Goal: Information Seeking & Learning: Learn about a topic

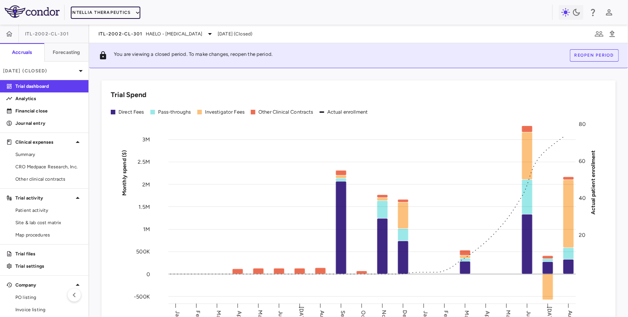
click at [120, 13] on button "Intellia Therapeutics" at bounding box center [105, 13] width 69 height 12
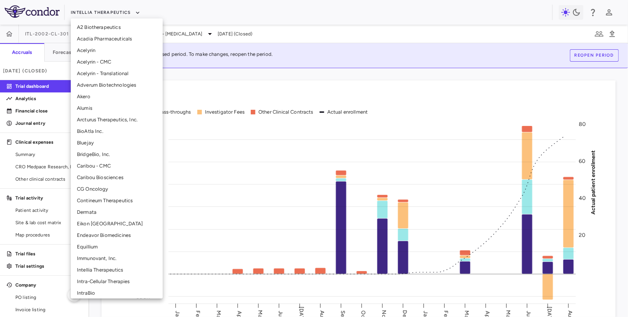
click at [194, 88] on div at bounding box center [314, 158] width 628 height 317
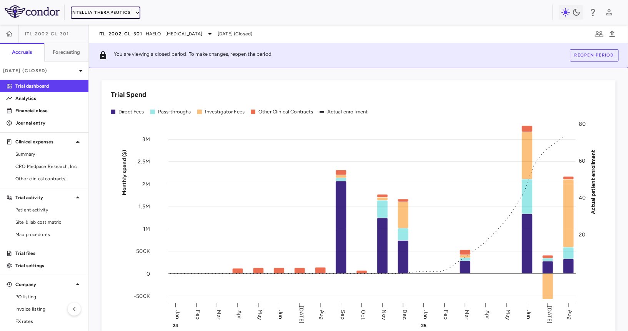
click at [112, 14] on button "Intellia Therapeutics" at bounding box center [105, 13] width 69 height 12
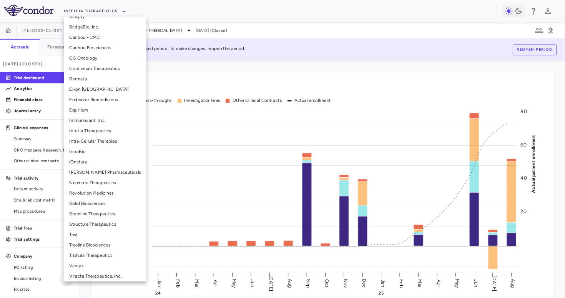
scroll to position [127, 0]
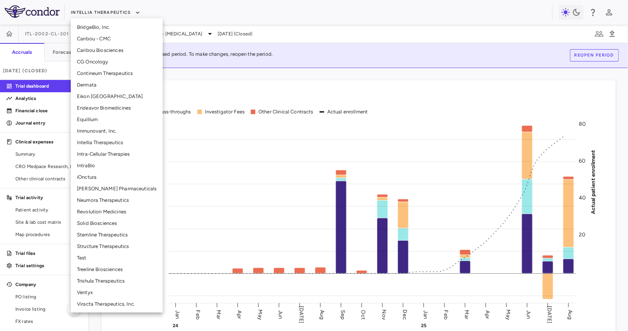
click at [97, 268] on li "Treeline Biosciences" at bounding box center [117, 270] width 92 height 12
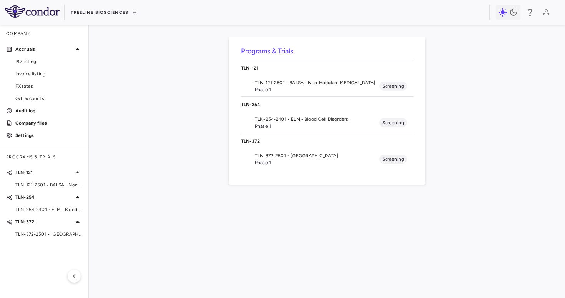
click at [323, 116] on span "TLN-254-2401 • ELM - Blood Cell Disorders" at bounding box center [317, 119] width 125 height 7
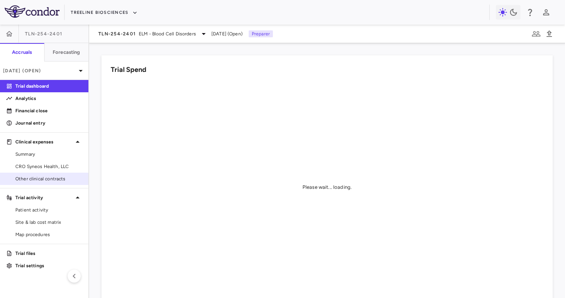
click at [58, 180] on span "Other clinical contracts" at bounding box center [48, 178] width 67 height 7
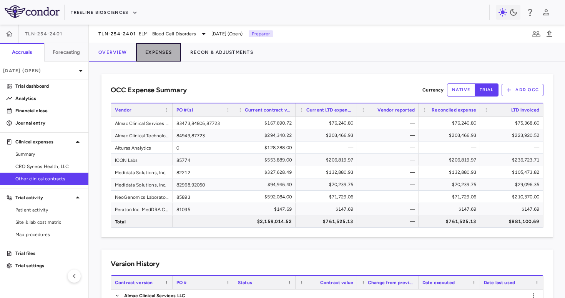
click at [163, 53] on button "Expenses" at bounding box center [158, 52] width 45 height 18
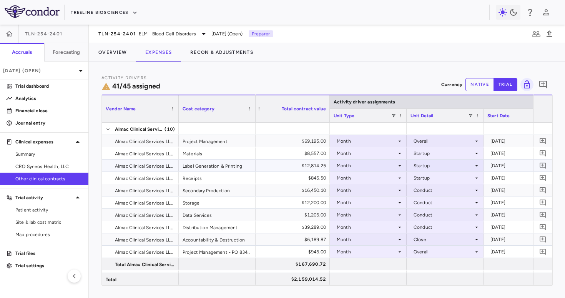
scroll to position [0, 171]
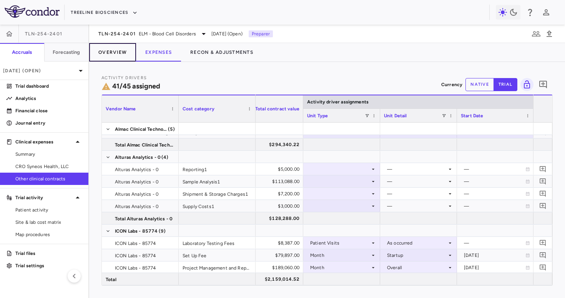
click at [120, 49] on button "Overview" at bounding box center [112, 52] width 47 height 18
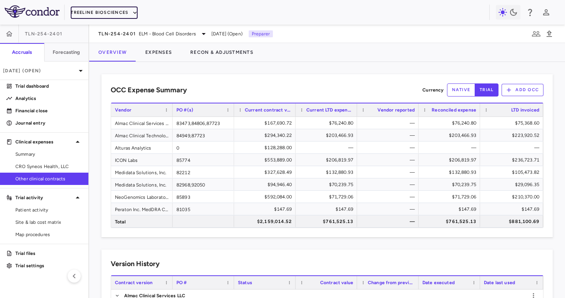
click at [112, 12] on button "Treeline Biosciences" at bounding box center [104, 13] width 67 height 12
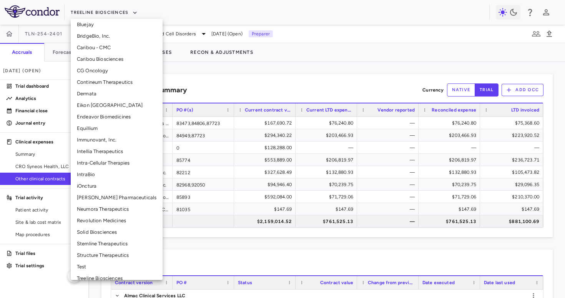
scroll to position [142, 0]
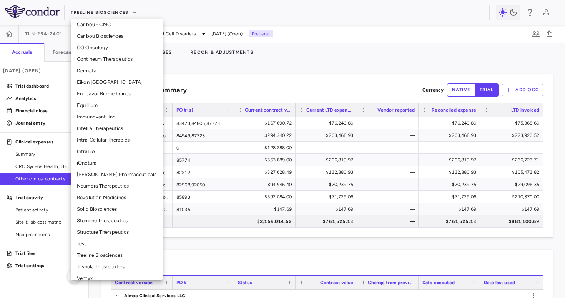
click at [110, 186] on li "Neumora Therapeutics" at bounding box center [117, 186] width 92 height 12
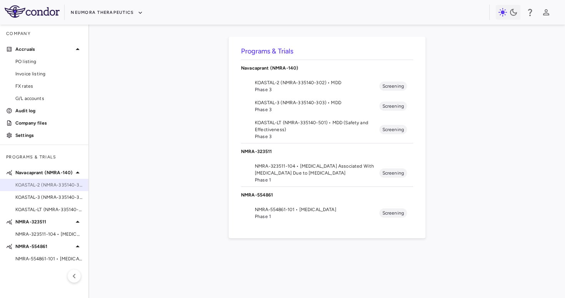
click at [54, 187] on span "KOASTAL-2 (NMRA-335140-302) • MDD" at bounding box center [48, 185] width 67 height 7
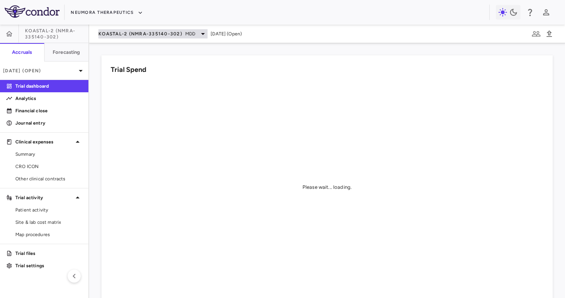
click at [109, 32] on span "KOASTAL-2 (NMRA-335140-302)" at bounding box center [140, 34] width 84 height 6
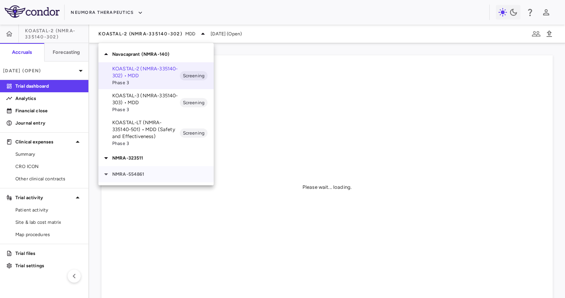
click at [133, 173] on p "NMRA-554861" at bounding box center [163, 174] width 102 height 7
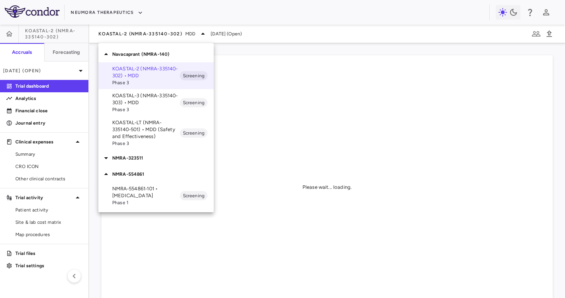
click at [144, 165] on div "NMRA-323511" at bounding box center [155, 158] width 115 height 16
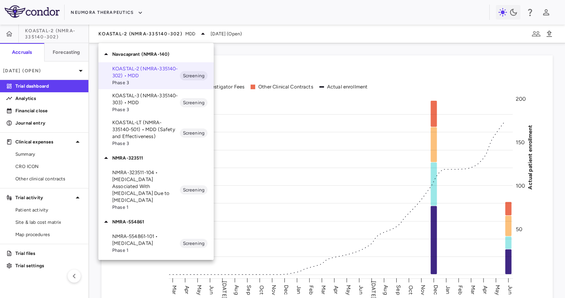
click at [140, 247] on span "Phase 1" at bounding box center [146, 250] width 68 height 7
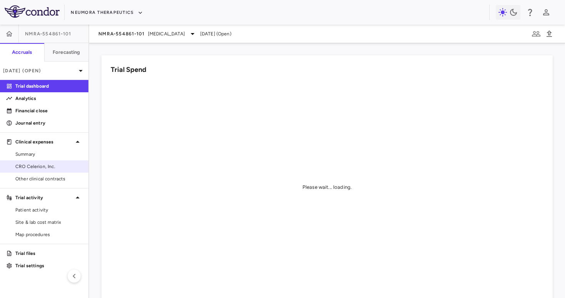
click at [43, 164] on span "CRO Celerion, Inc." at bounding box center [48, 166] width 67 height 7
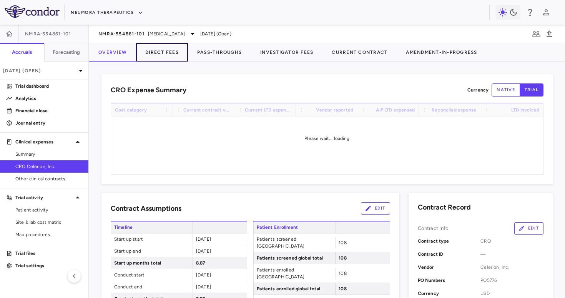
click at [163, 60] on button "Direct Fees" at bounding box center [162, 52] width 52 height 18
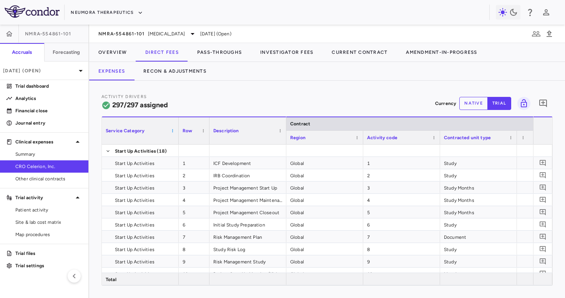
click at [173, 132] on span at bounding box center [172, 130] width 5 height 5
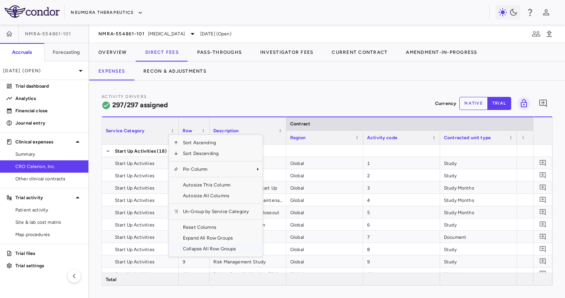
click at [193, 252] on span "Collapse All Row Groups" at bounding box center [215, 248] width 75 height 11
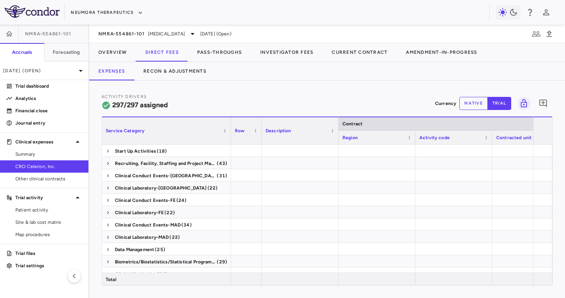
drag, startPoint x: 178, startPoint y: 134, endPoint x: 234, endPoint y: 137, distance: 56.2
click at [232, 137] on div at bounding box center [230, 130] width 3 height 27
click at [106, 187] on span at bounding box center [108, 188] width 5 height 5
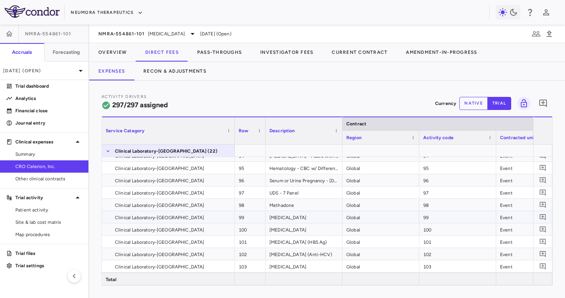
scroll to position [58, 0]
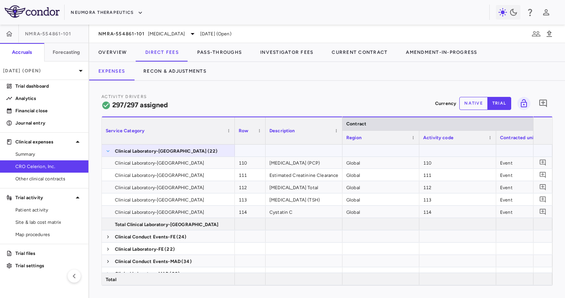
click at [108, 152] on span at bounding box center [108, 151] width 5 height 5
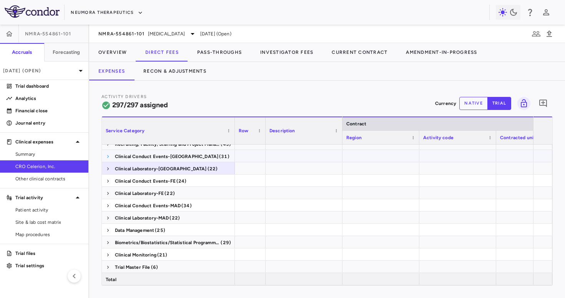
click at [107, 157] on span at bounding box center [108, 156] width 5 height 5
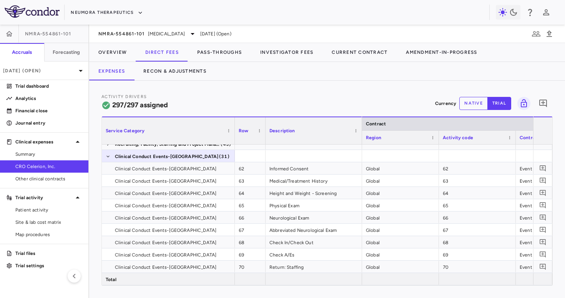
drag, startPoint x: 342, startPoint y: 135, endPoint x: 362, endPoint y: 140, distance: 20.1
click at [362, 140] on div at bounding box center [361, 130] width 3 height 27
click at [115, 54] on button "Overview" at bounding box center [112, 52] width 47 height 18
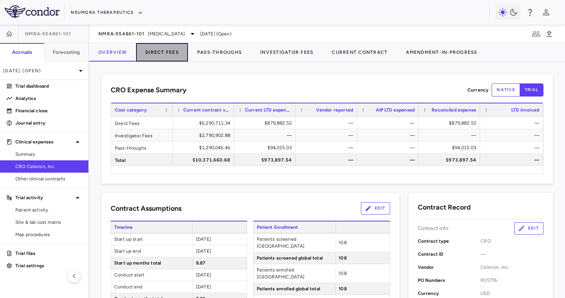
click at [162, 50] on button "Direct Fees" at bounding box center [162, 52] width 52 height 18
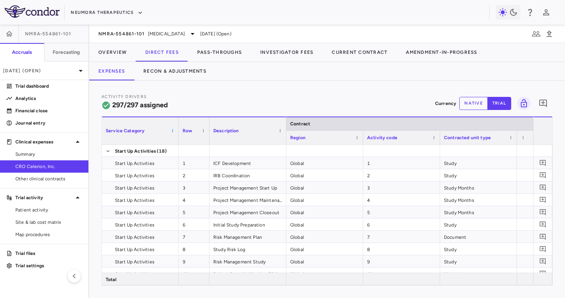
click at [173, 133] on span at bounding box center [172, 130] width 5 height 5
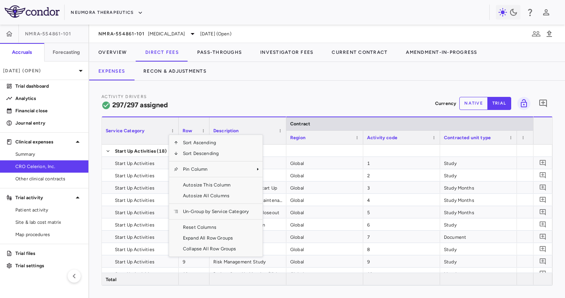
click at [203, 255] on div "Sort Ascending Sort Descending Pin Column Autosize This Column Autosize All Col…" at bounding box center [215, 196] width 93 height 122
click at [203, 247] on span "Collapse All Row Groups" at bounding box center [215, 248] width 75 height 11
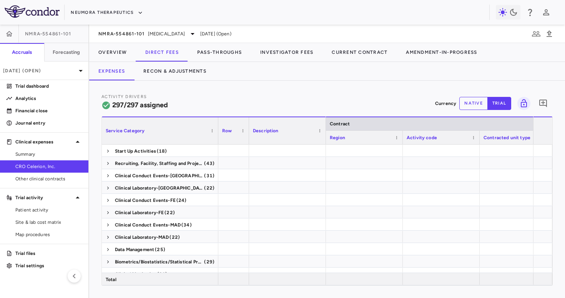
drag, startPoint x: 177, startPoint y: 132, endPoint x: 217, endPoint y: 137, distance: 39.9
click at [217, 137] on div at bounding box center [218, 130] width 3 height 27
click at [112, 51] on button "Overview" at bounding box center [112, 52] width 47 height 18
